Goal: Obtain resource: Obtain resource

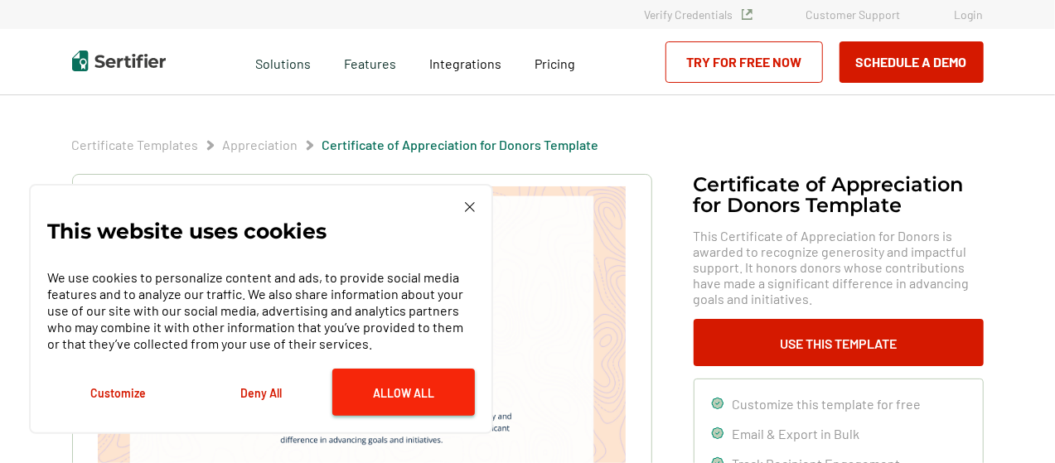
click at [384, 387] on button "Allow All" at bounding box center [403, 392] width 143 height 47
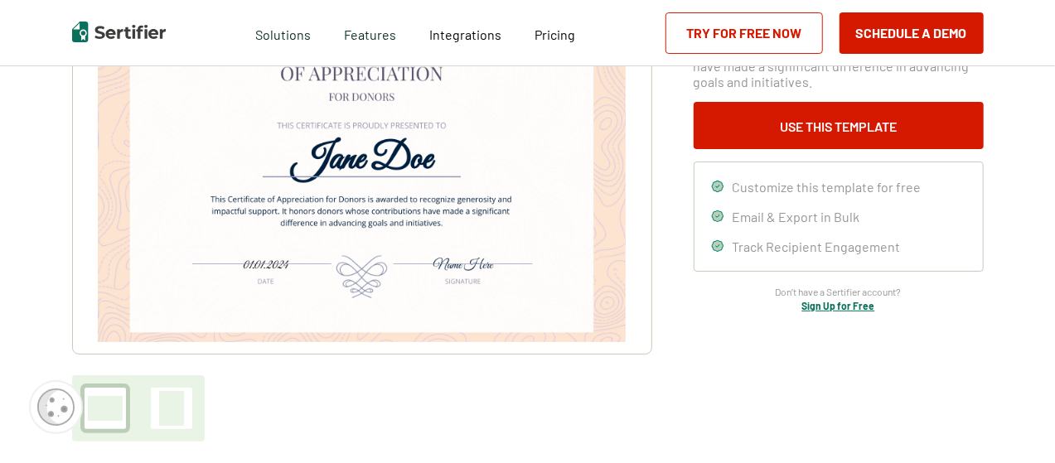
scroll to position [133, 0]
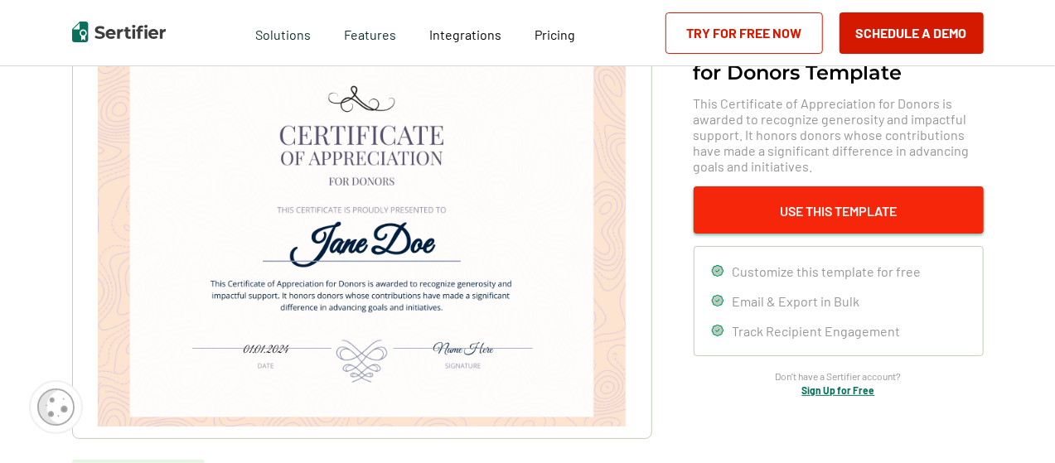
click at [776, 198] on button "Use This Template" at bounding box center [839, 209] width 290 height 47
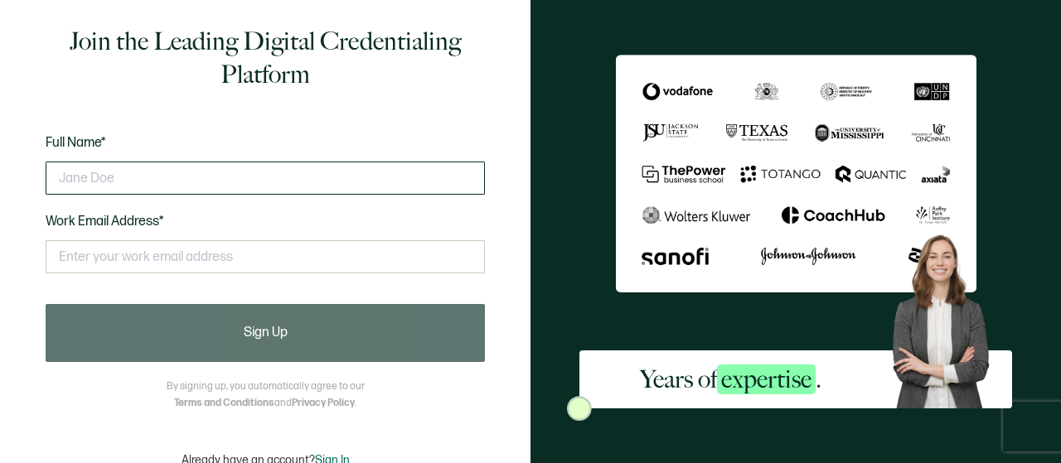
click at [282, 176] on input "text" at bounding box center [265, 178] width 439 height 33
type input "[PERSON_NAME]"
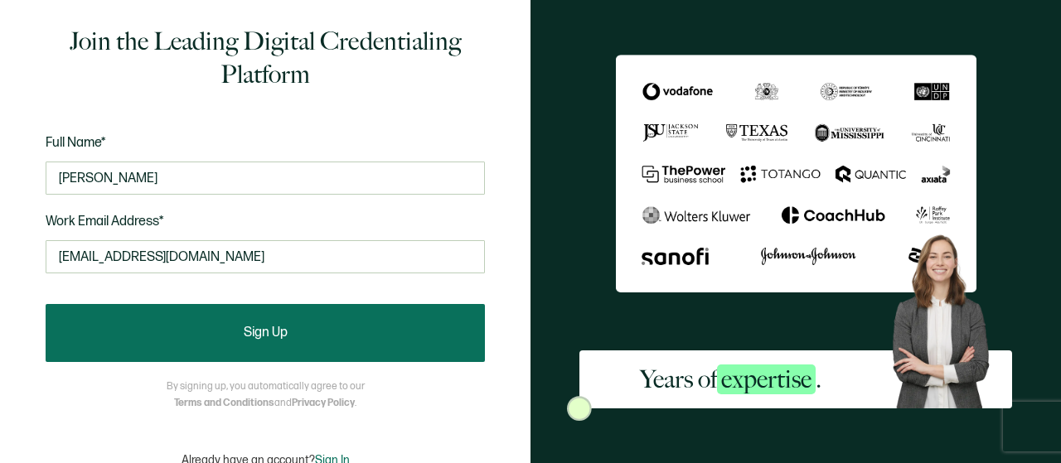
type input "[EMAIL_ADDRESS][DOMAIN_NAME]"
click at [83, 336] on button "Sign Up" at bounding box center [265, 333] width 439 height 58
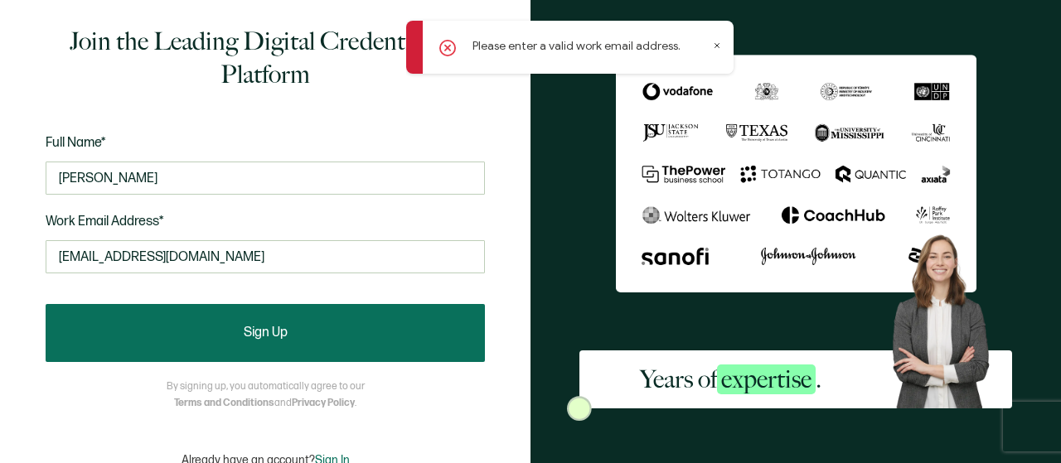
click at [126, 332] on button "Sign Up" at bounding box center [265, 333] width 439 height 58
